Goal: Communication & Community: Answer question/provide support

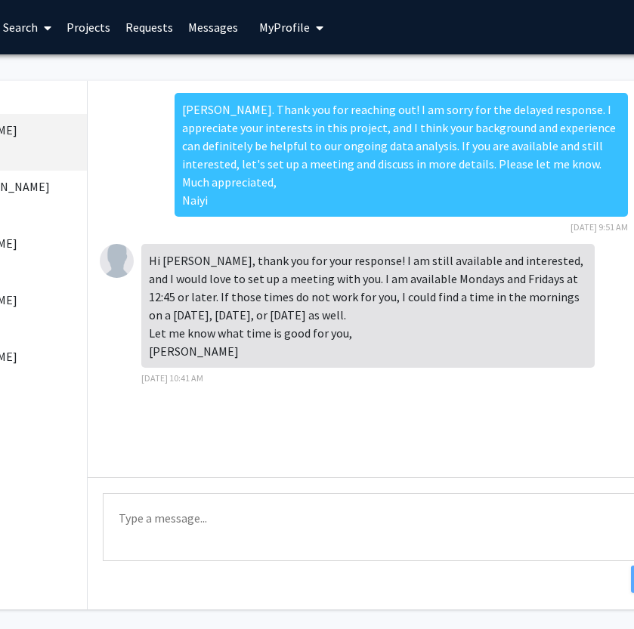
scroll to position [0, 166]
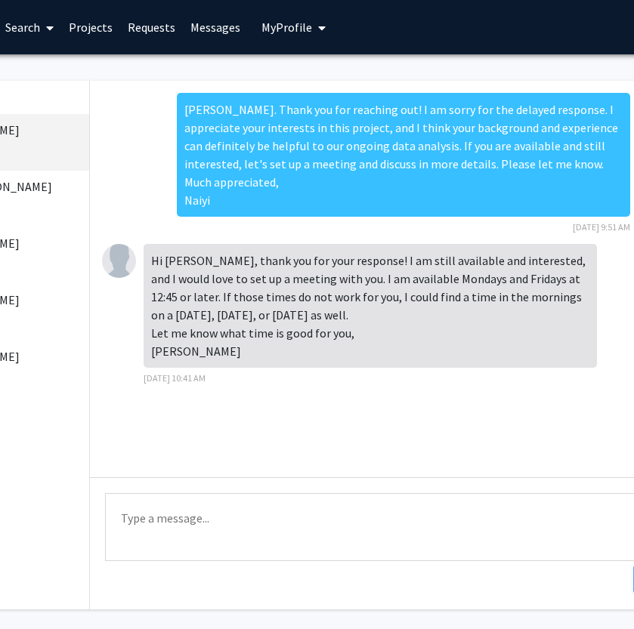
click at [269, 516] on textarea "Type a message" at bounding box center [390, 527] width 571 height 68
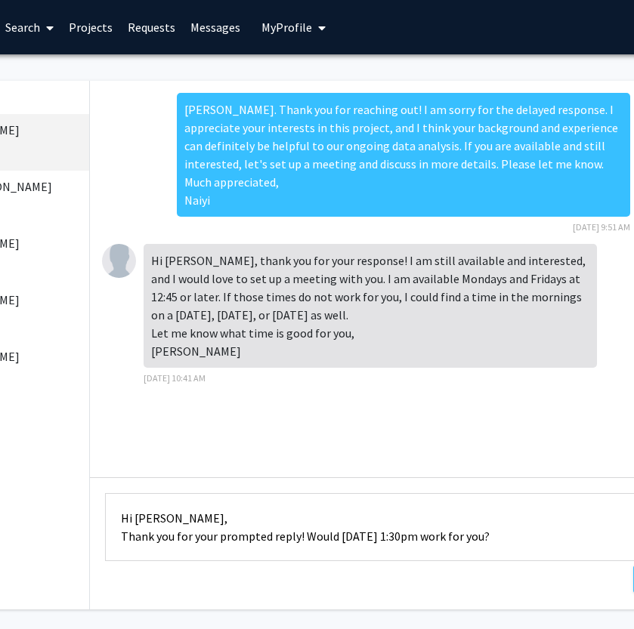
click at [448, 529] on textarea "Hi [PERSON_NAME], Thank you for your prompted reply! Would [DATE] 1:30pm work f…" at bounding box center [390, 527] width 571 height 68
click at [336, 531] on textarea "Hi [PERSON_NAME], Thank you for your prompted reply! Would [DATE] 1:30pm work f…" at bounding box center [390, 527] width 571 height 68
drag, startPoint x: 432, startPoint y: 537, endPoint x: 303, endPoint y: 538, distance: 129.1
click at [303, 538] on textarea "Hi [PERSON_NAME], Thank you for your prompted reply! Would a Zoom meeting at [D…" at bounding box center [390, 527] width 571 height 68
drag, startPoint x: 575, startPoint y: 541, endPoint x: 557, endPoint y: 538, distance: 19.1
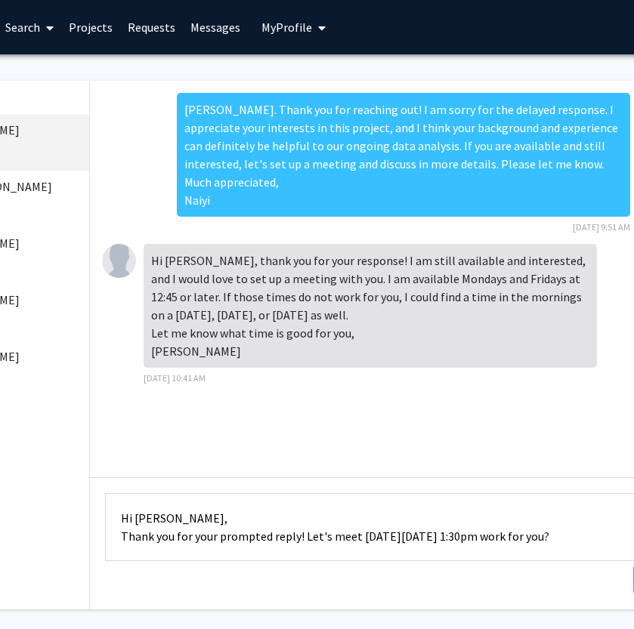
click at [575, 541] on textarea "Hi [PERSON_NAME], Thank you for your prompted reply! Let's meet [DATE][DATE] 1:…" at bounding box center [390, 527] width 571 height 68
drag, startPoint x: 486, startPoint y: 540, endPoint x: 553, endPoint y: 531, distance: 67.1
click at [553, 531] on textarea "Hi [PERSON_NAME], Thank you for your prompted reply! Let's meet [DATE][DATE] 1:…" at bounding box center [390, 527] width 571 height 68
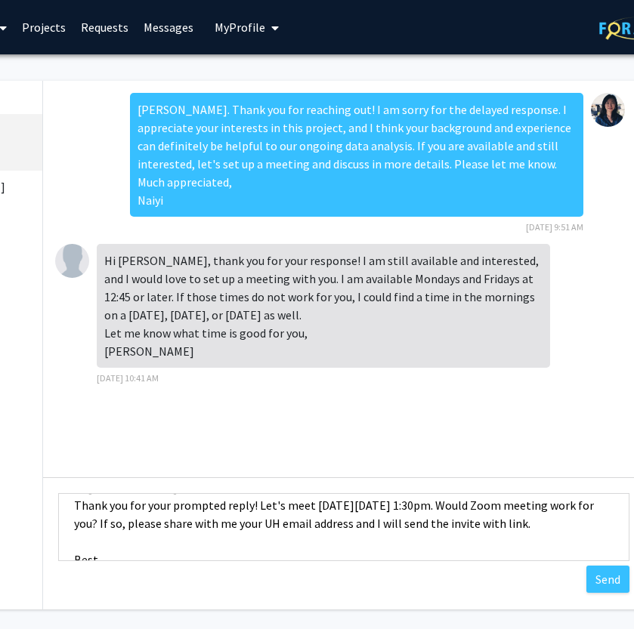
scroll to position [5, 213]
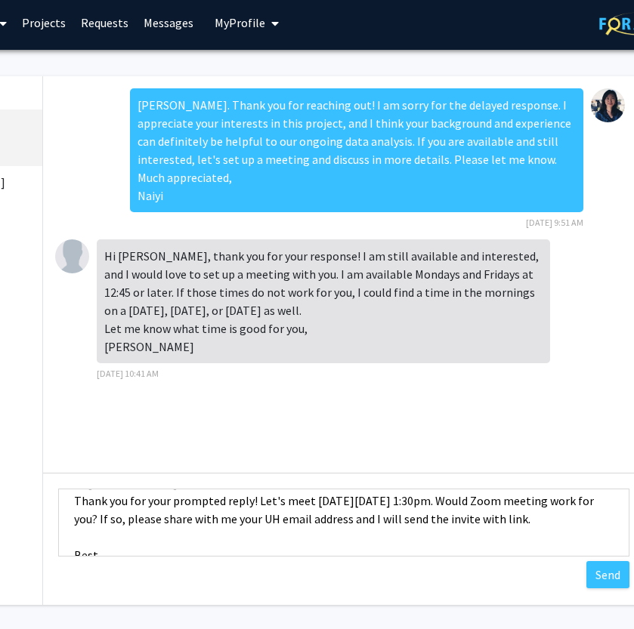
drag, startPoint x: 277, startPoint y: 507, endPoint x: 255, endPoint y: 507, distance: 21.9
click at [255, 507] on textarea "Hi [PERSON_NAME], Thank you for your prompted reply! Let's meet [DATE][DATE] 1:…" at bounding box center [343, 523] width 571 height 68
type textarea "Hi [PERSON_NAME], Thank you for your prompted reply! I can meet [DATE][DATE] 1:…"
click at [597, 575] on button "Send" at bounding box center [607, 574] width 43 height 27
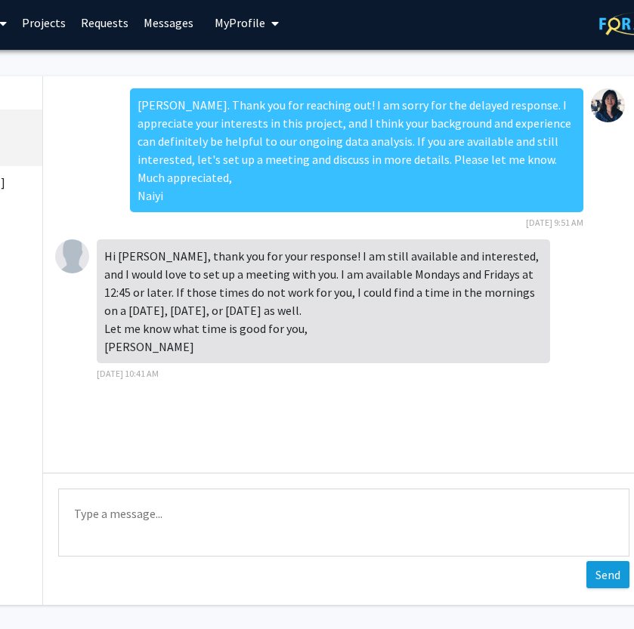
scroll to position [99, 0]
